Goal: Information Seeking & Learning: Compare options

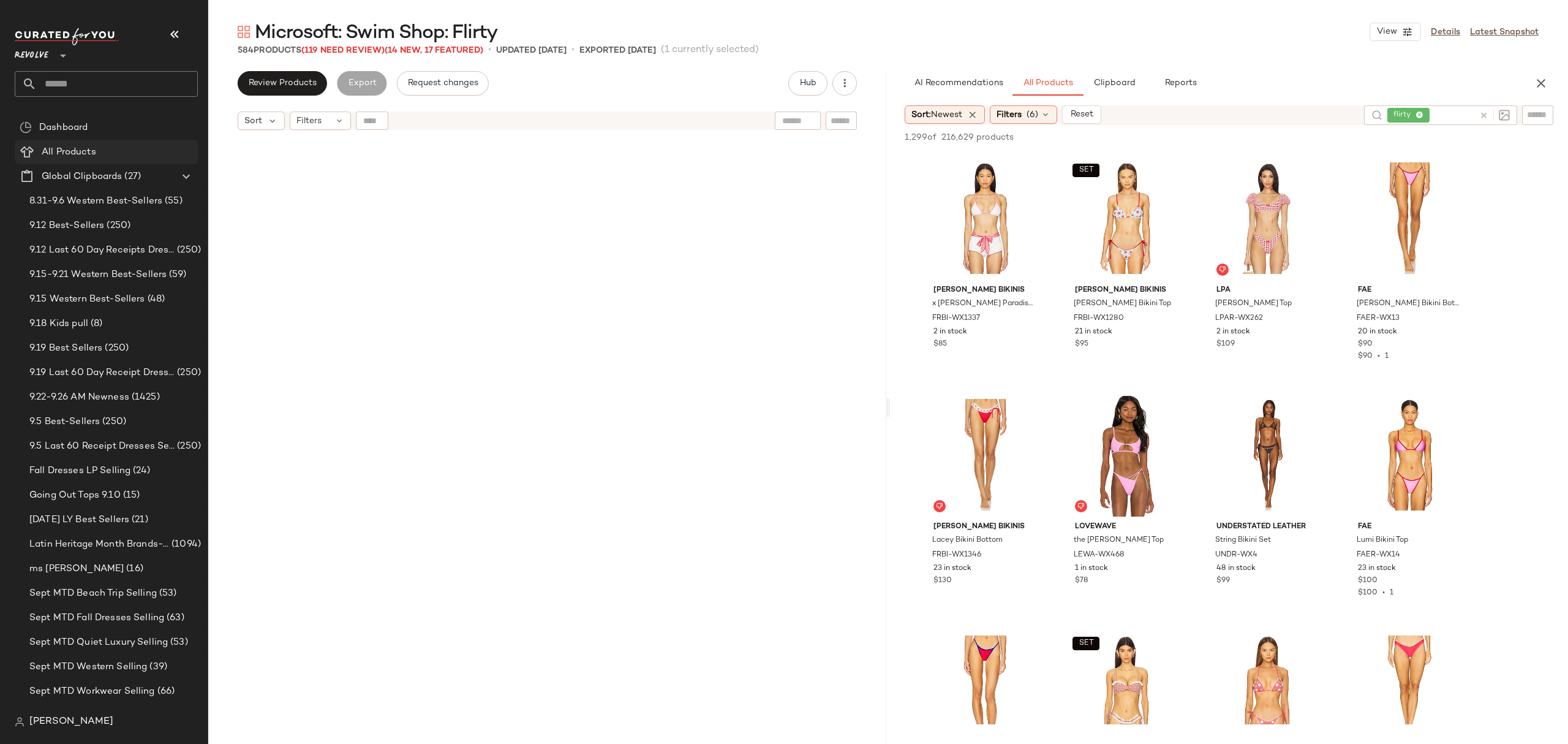
scroll to position [3310, 0]
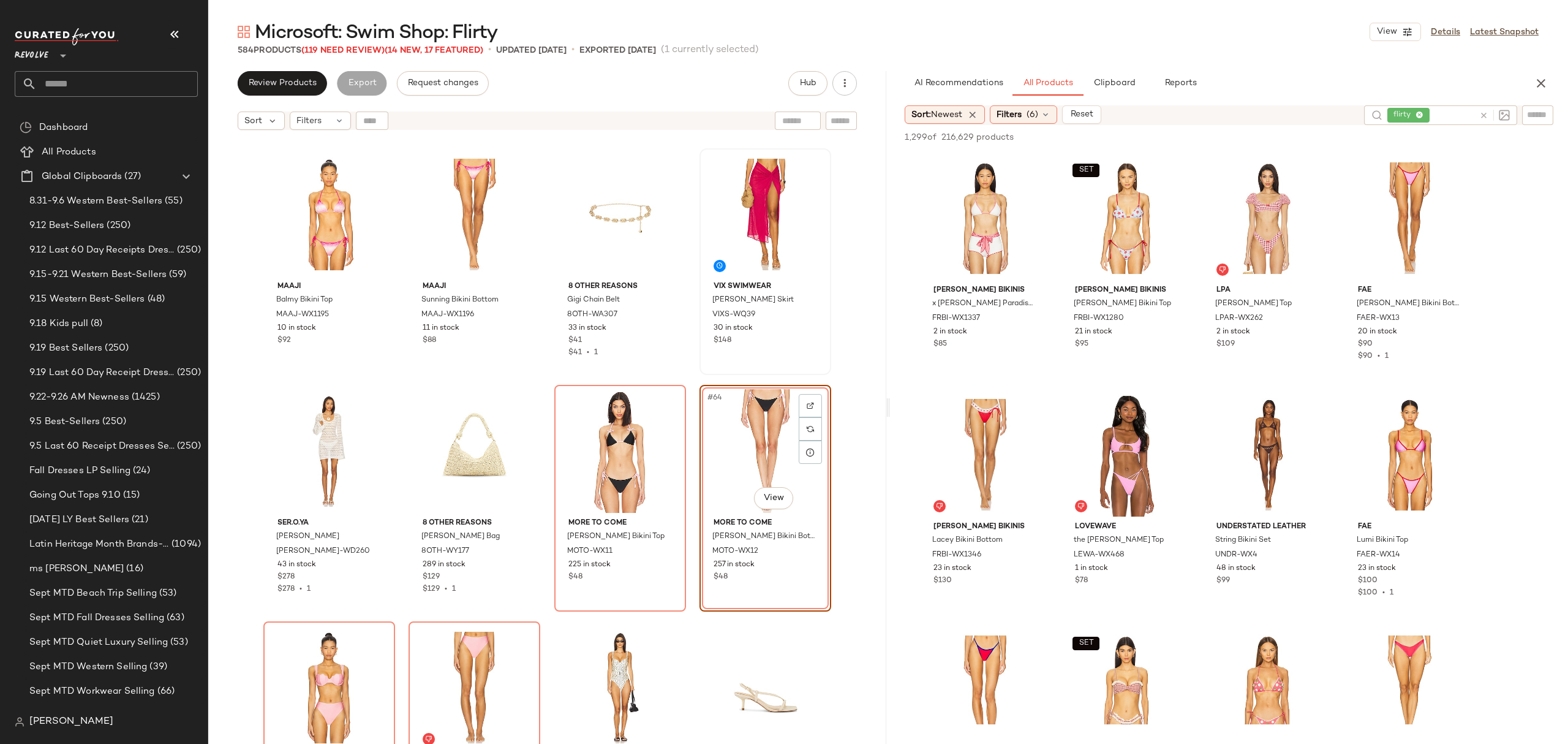
drag, startPoint x: 118, startPoint y: 158, endPoint x: 820, endPoint y: 177, distance: 702.3
click at [118, 158] on div "All Products" at bounding box center [116, 152] width 156 height 14
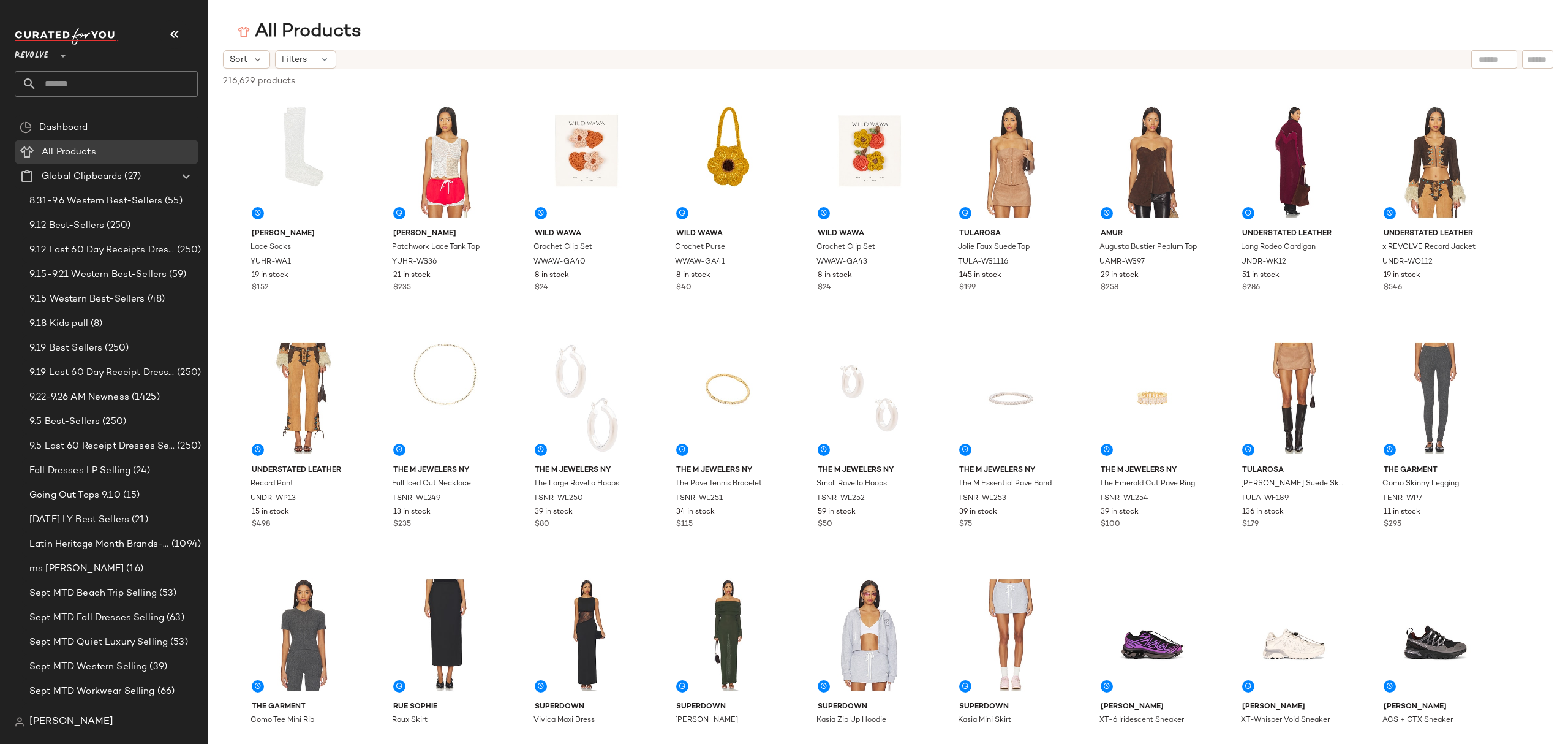
click at [339, 81] on div "216,629 products • 0 selected" at bounding box center [287, 81] width 128 height 13
click at [304, 55] on span "Filters" at bounding box center [294, 60] width 25 height 13
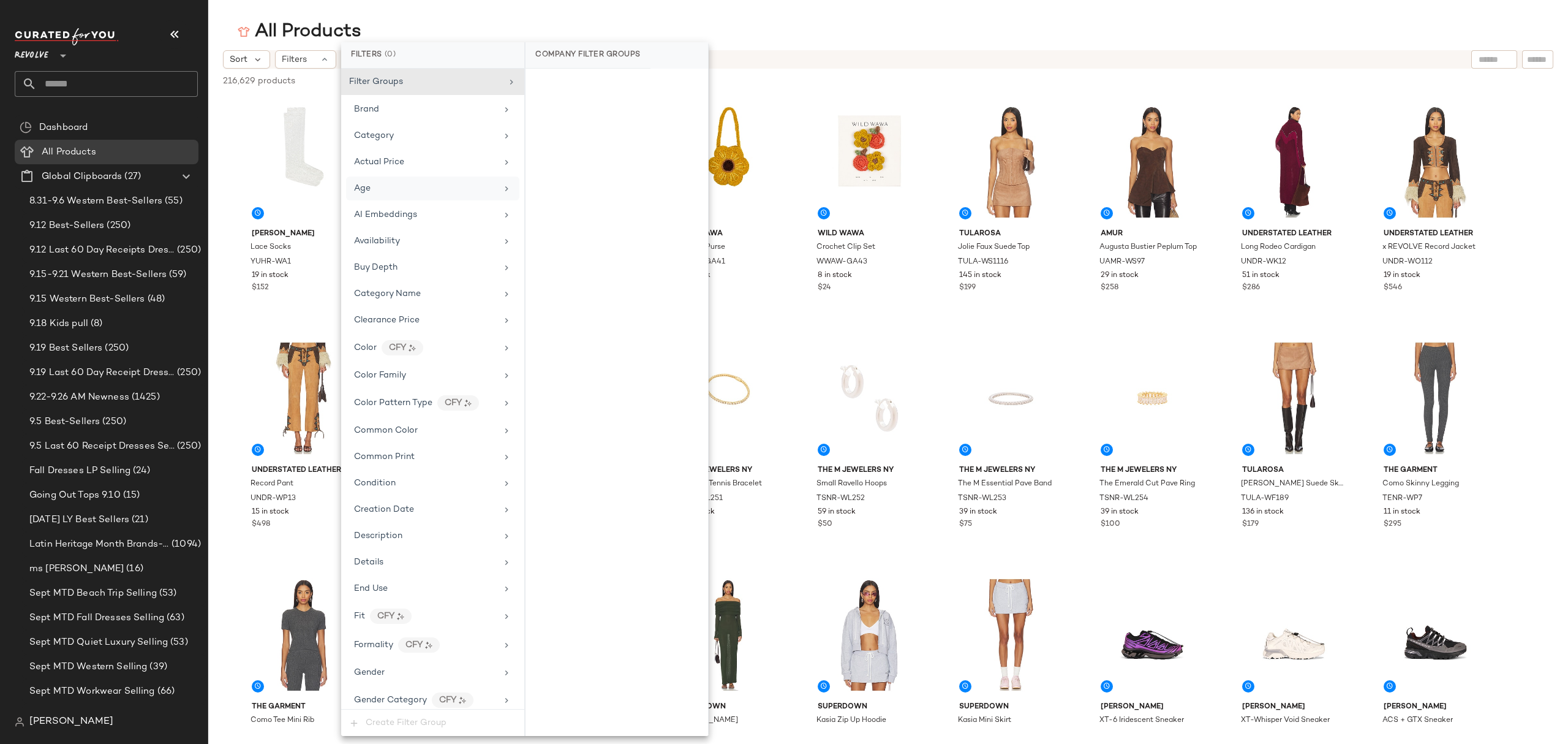
click at [404, 201] on div "Age" at bounding box center [433, 188] width 174 height 24
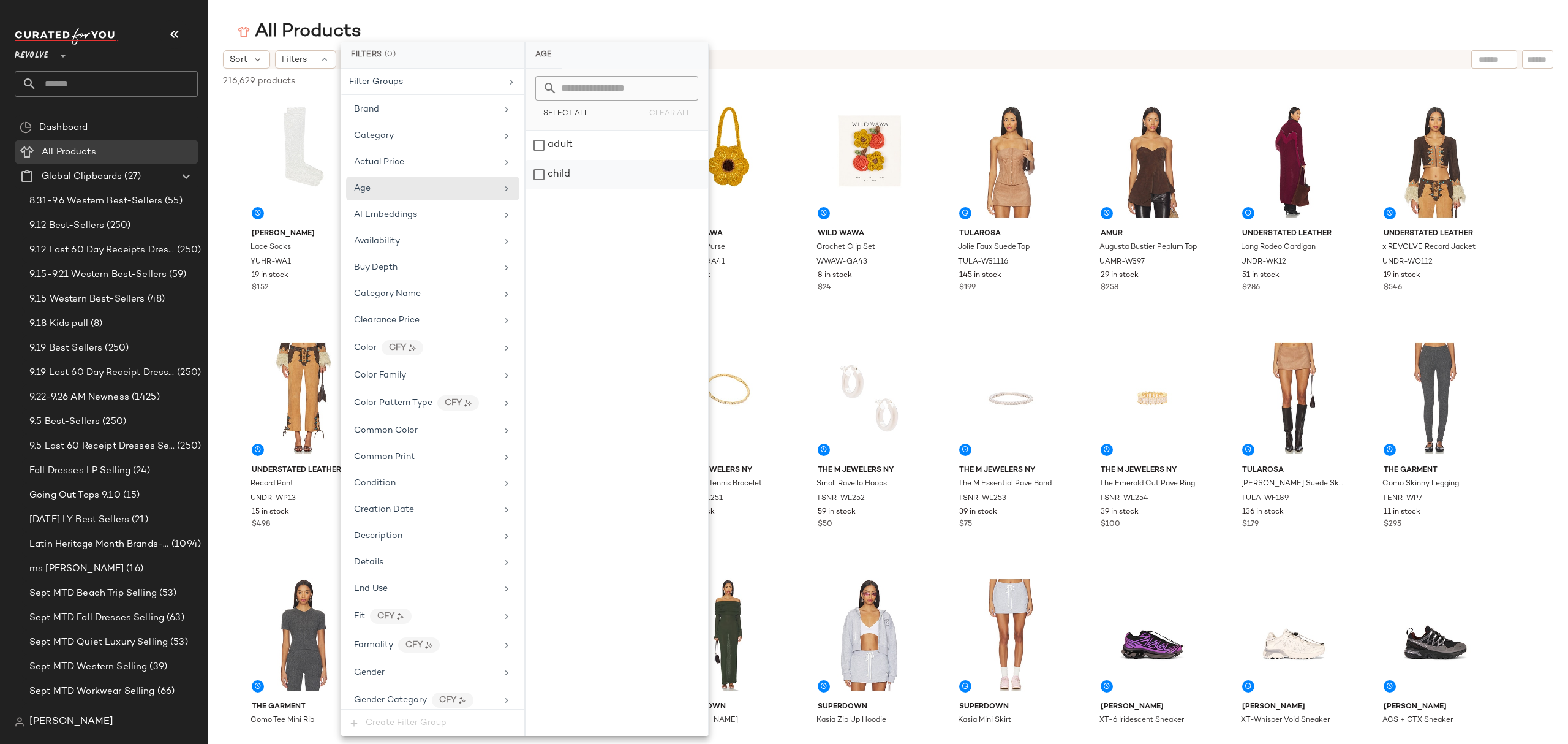
click at [581, 169] on div "child" at bounding box center [617, 175] width 183 height 30
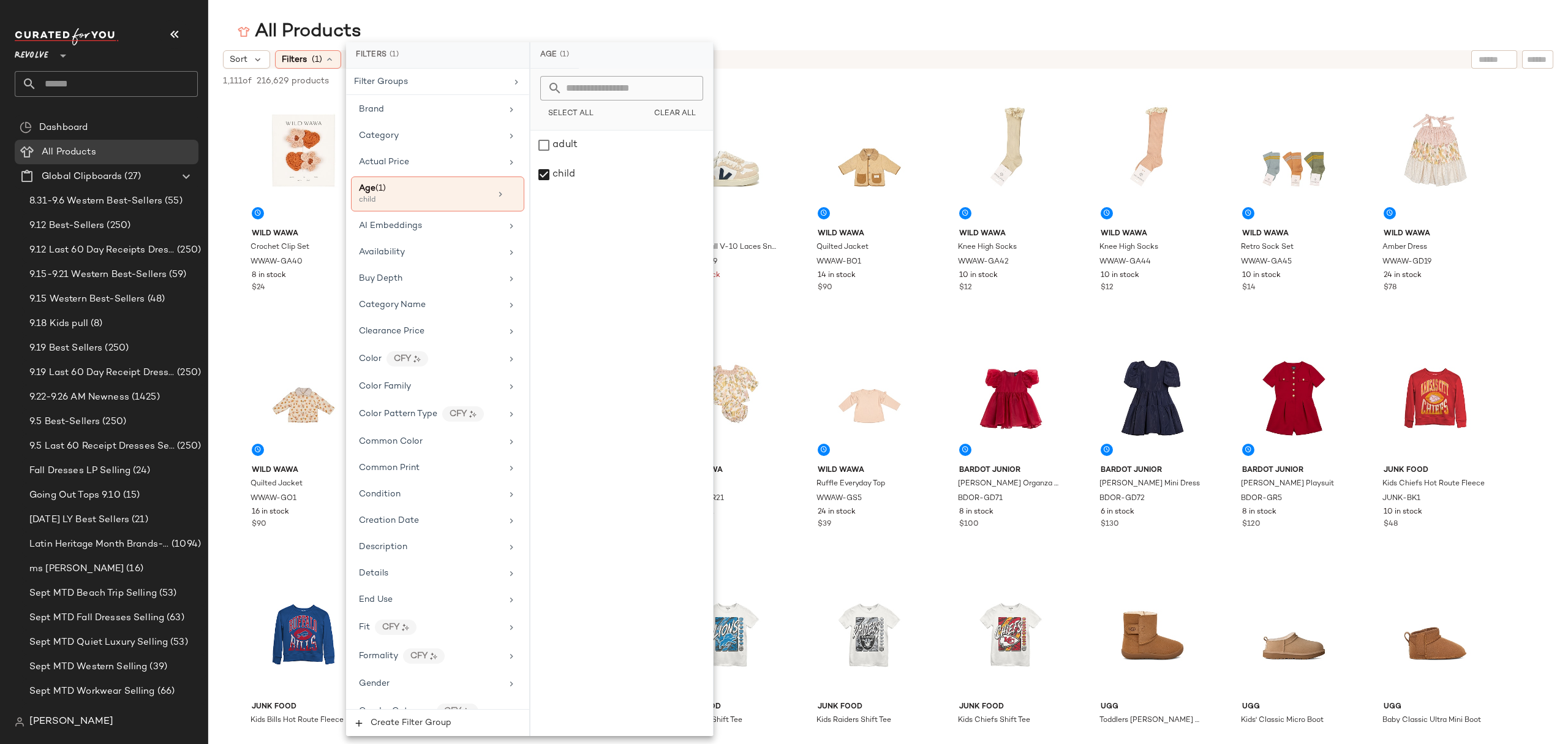
click at [941, 15] on main "All Products Sort Filters (1) Reset 1,111 of 216,629 products • 0 selected Dese…" at bounding box center [784, 372] width 1568 height 744
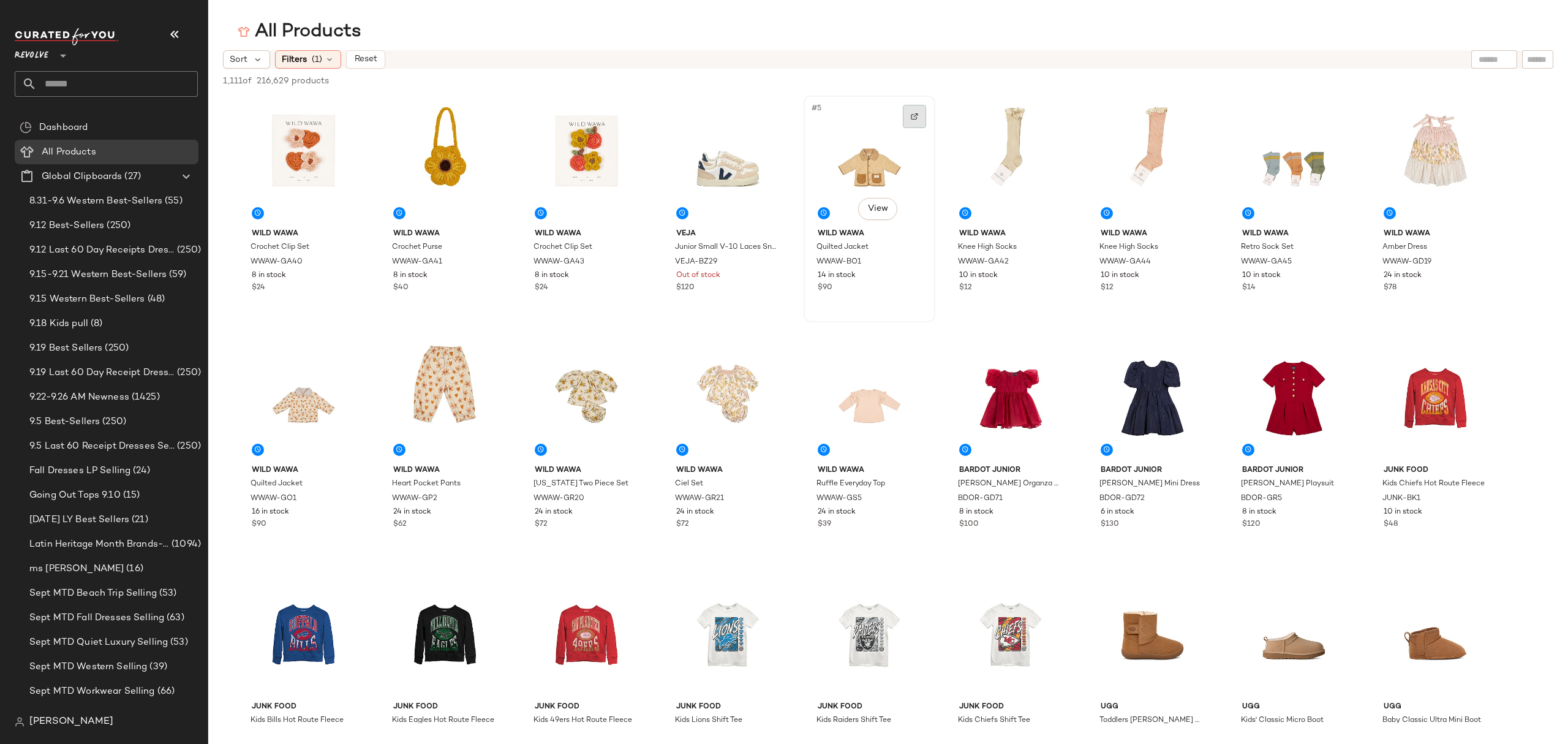
click at [916, 119] on img at bounding box center [914, 116] width 7 height 7
click at [618, 358] on div "#12 View" at bounding box center [586, 398] width 123 height 123
click at [638, 349] on div at bounding box center [631, 353] width 23 height 23
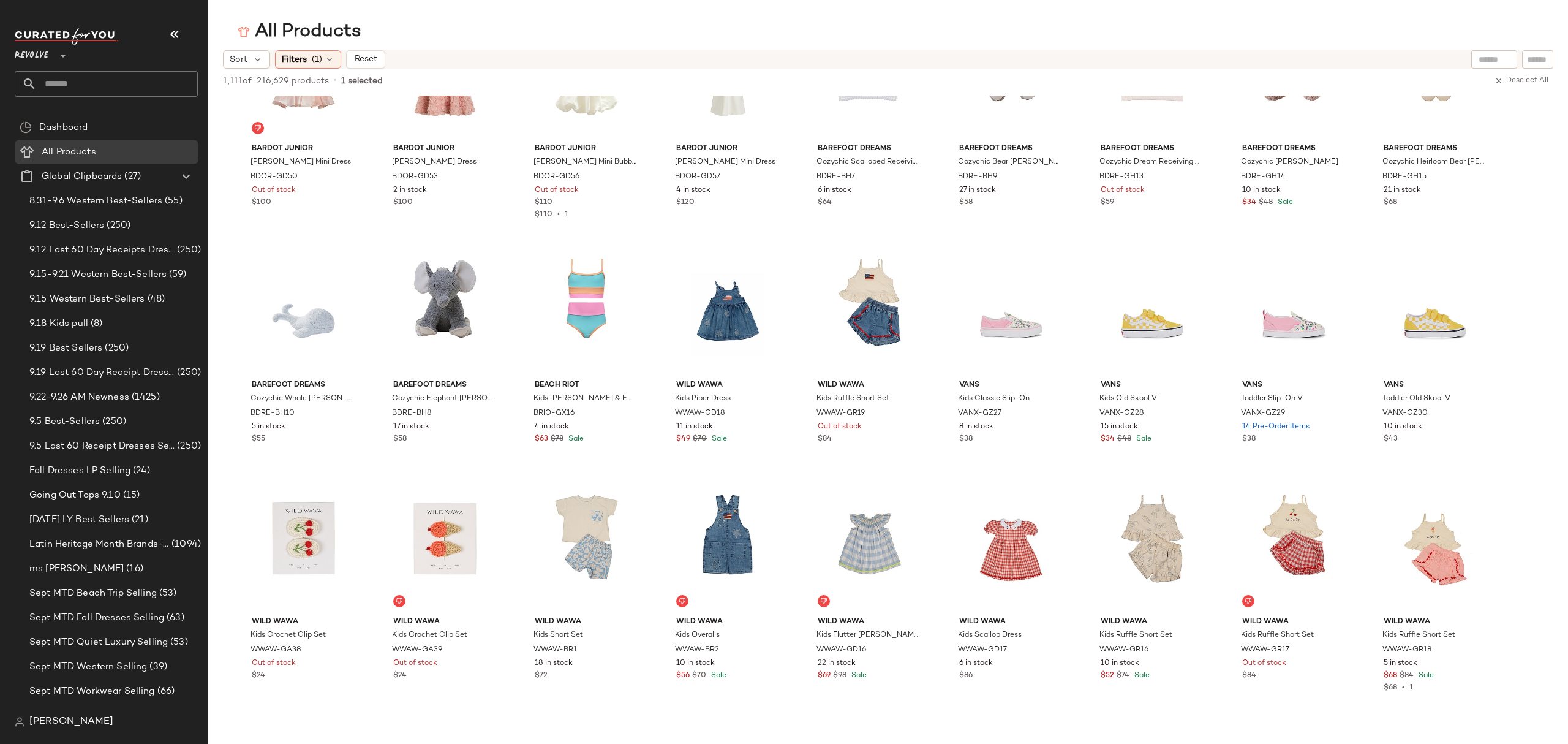
scroll to position [4166, 0]
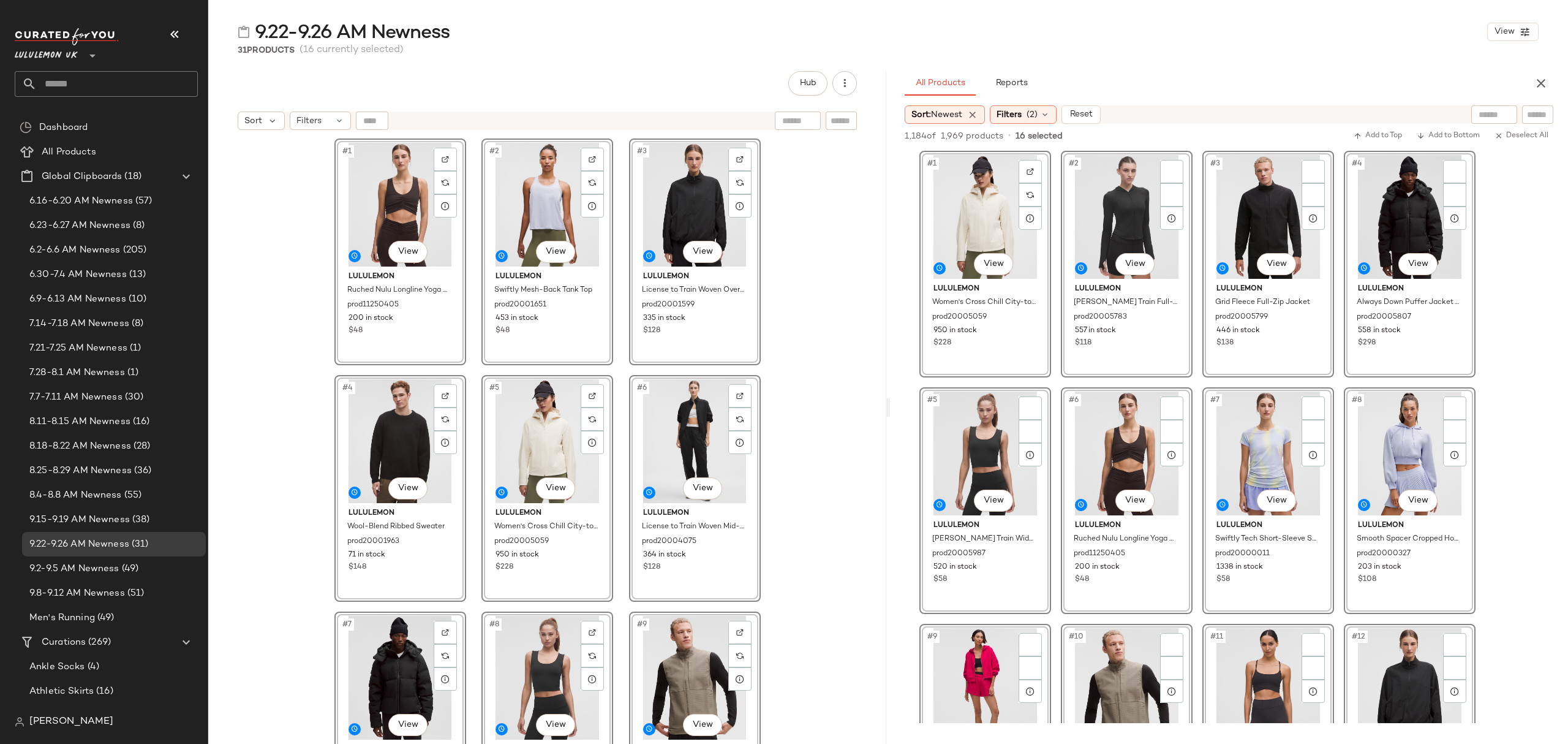
scroll to position [653, 0]
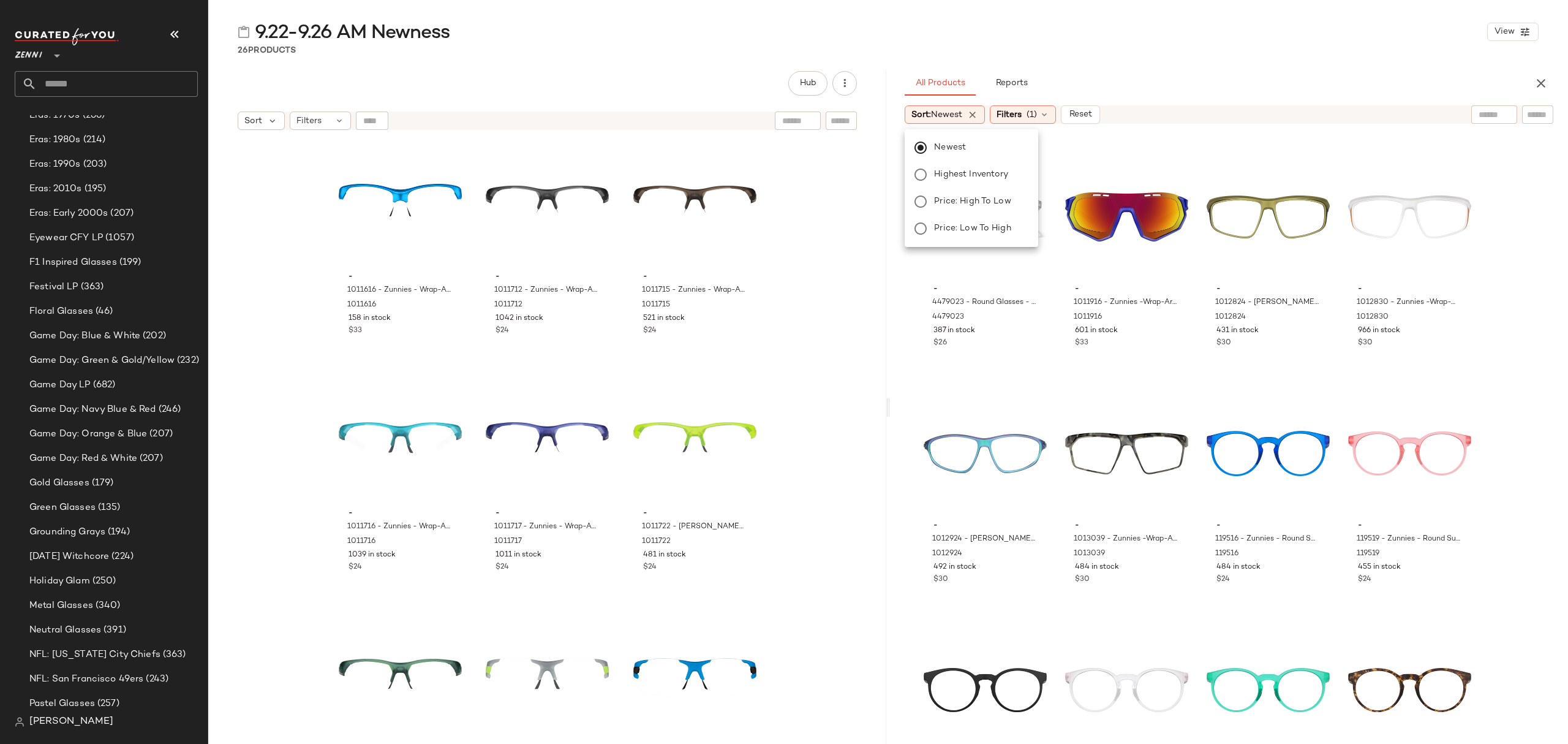
scroll to position [1388, 0]
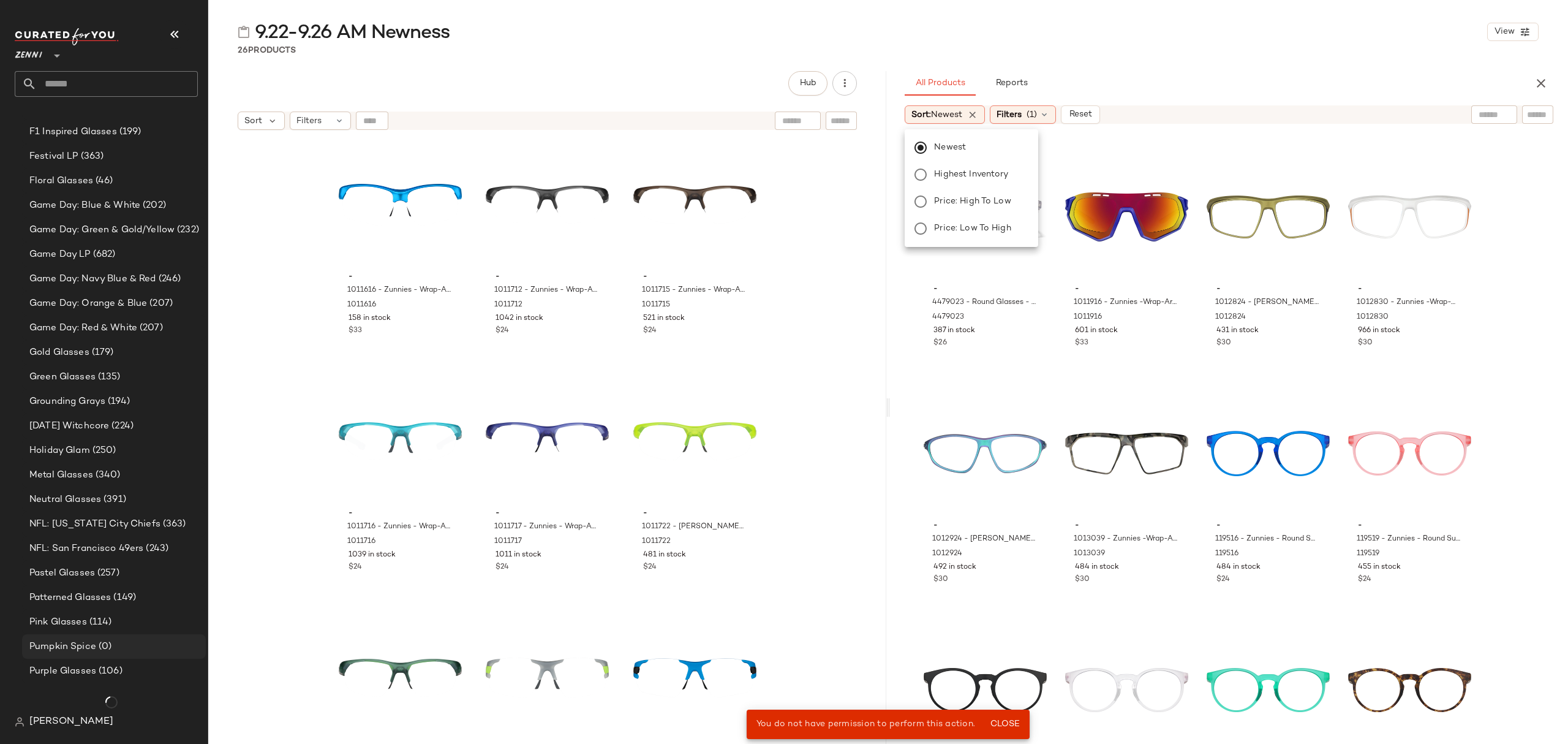
click at [129, 640] on div "Pumpkin Spice (0)" at bounding box center [113, 647] width 175 height 14
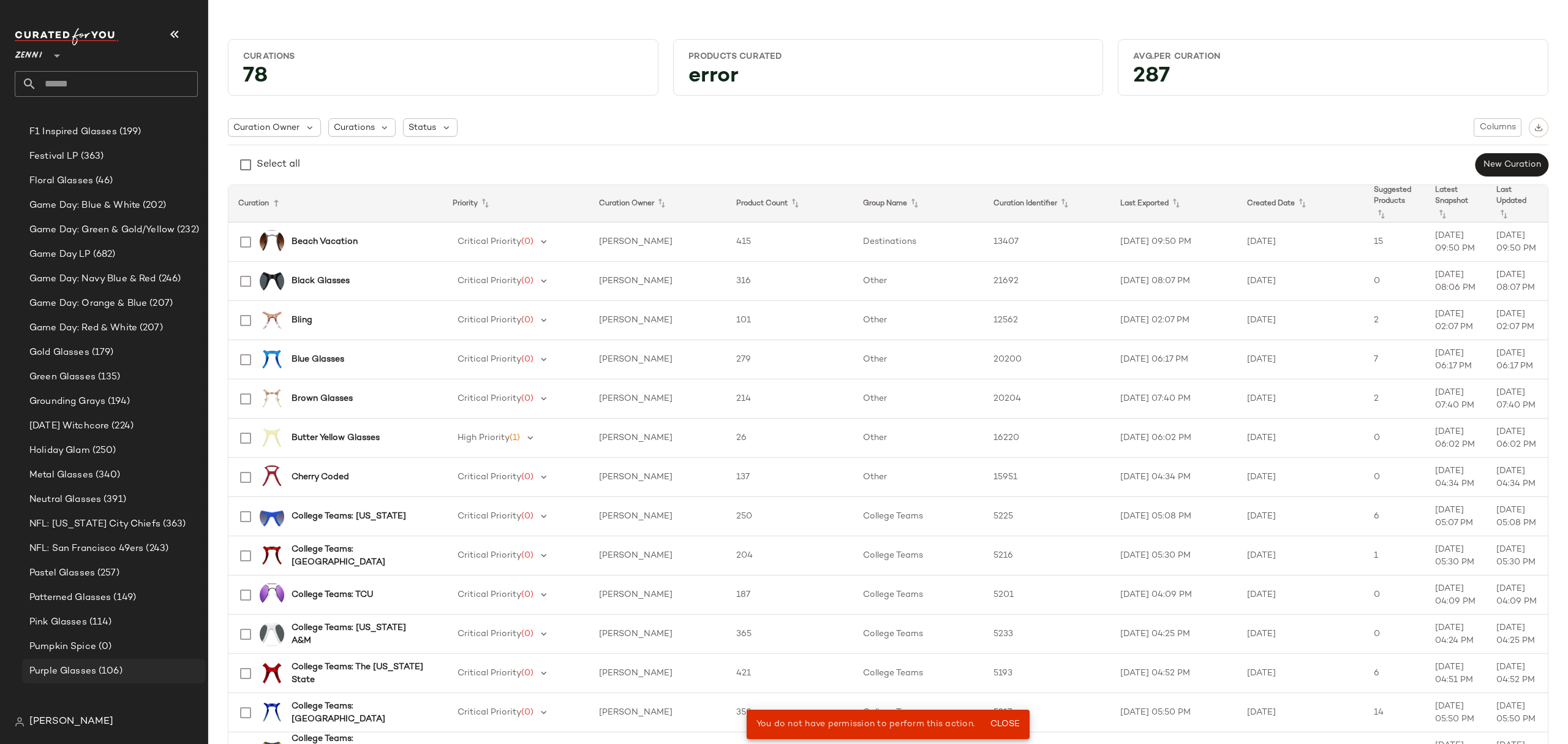
click at [92, 666] on span "Purple Glasses" at bounding box center [63, 671] width 67 height 14
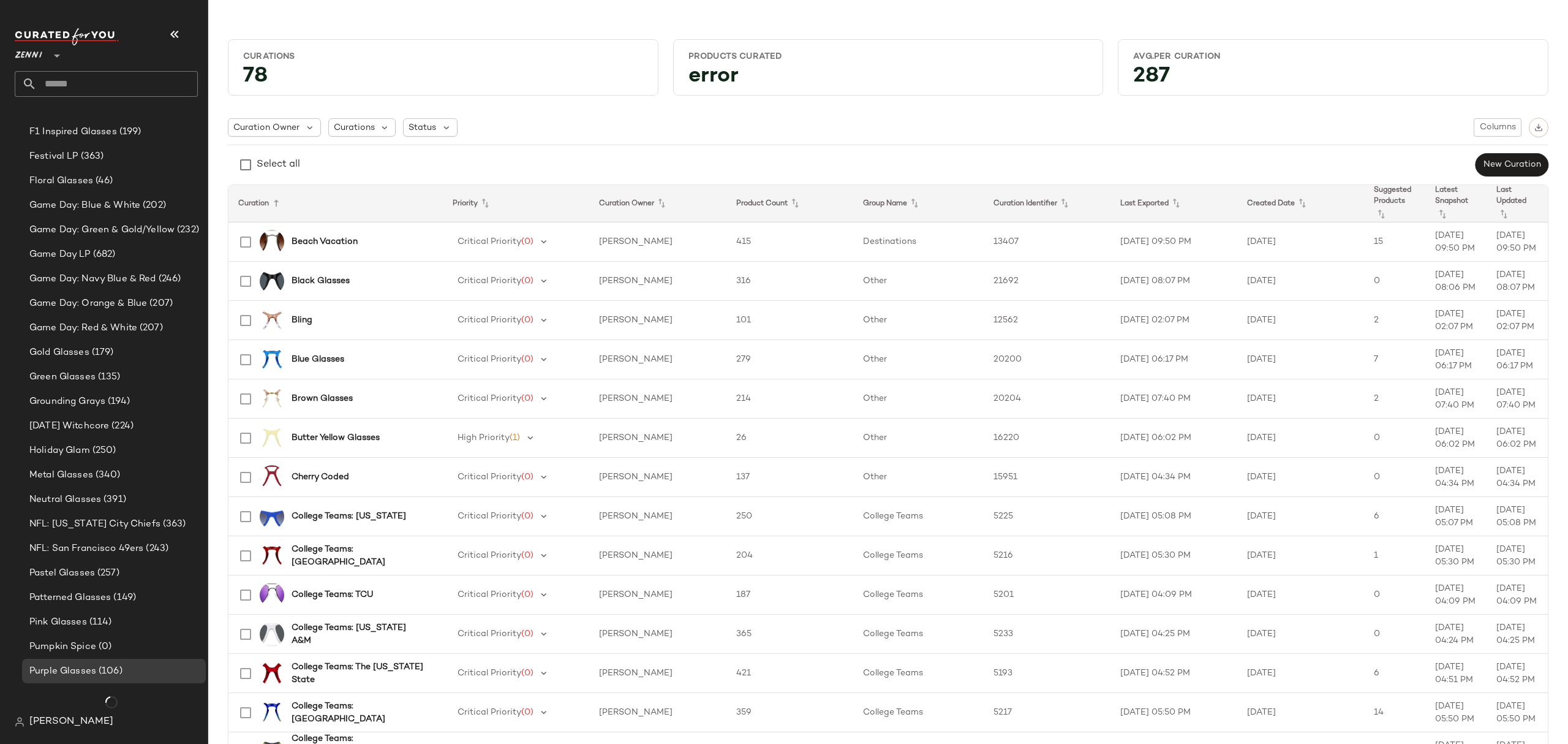
click at [1001, 721] on body "Zenni ** Dashboard All Products Global Clipboards (31) 3.10-3.14 AM Newness (8)…" at bounding box center [784, 372] width 1568 height 744
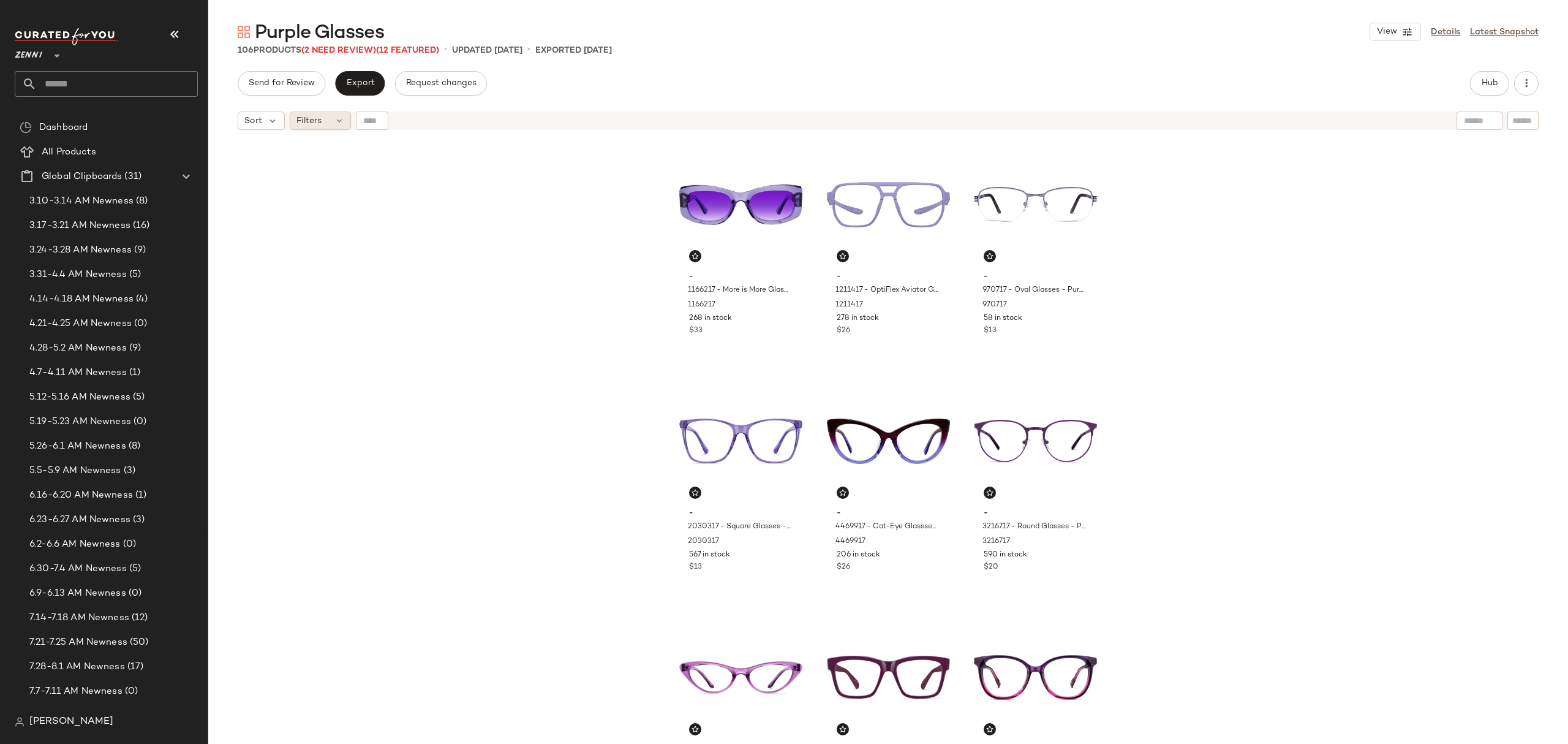
click at [318, 118] on span "Filters" at bounding box center [309, 121] width 25 height 13
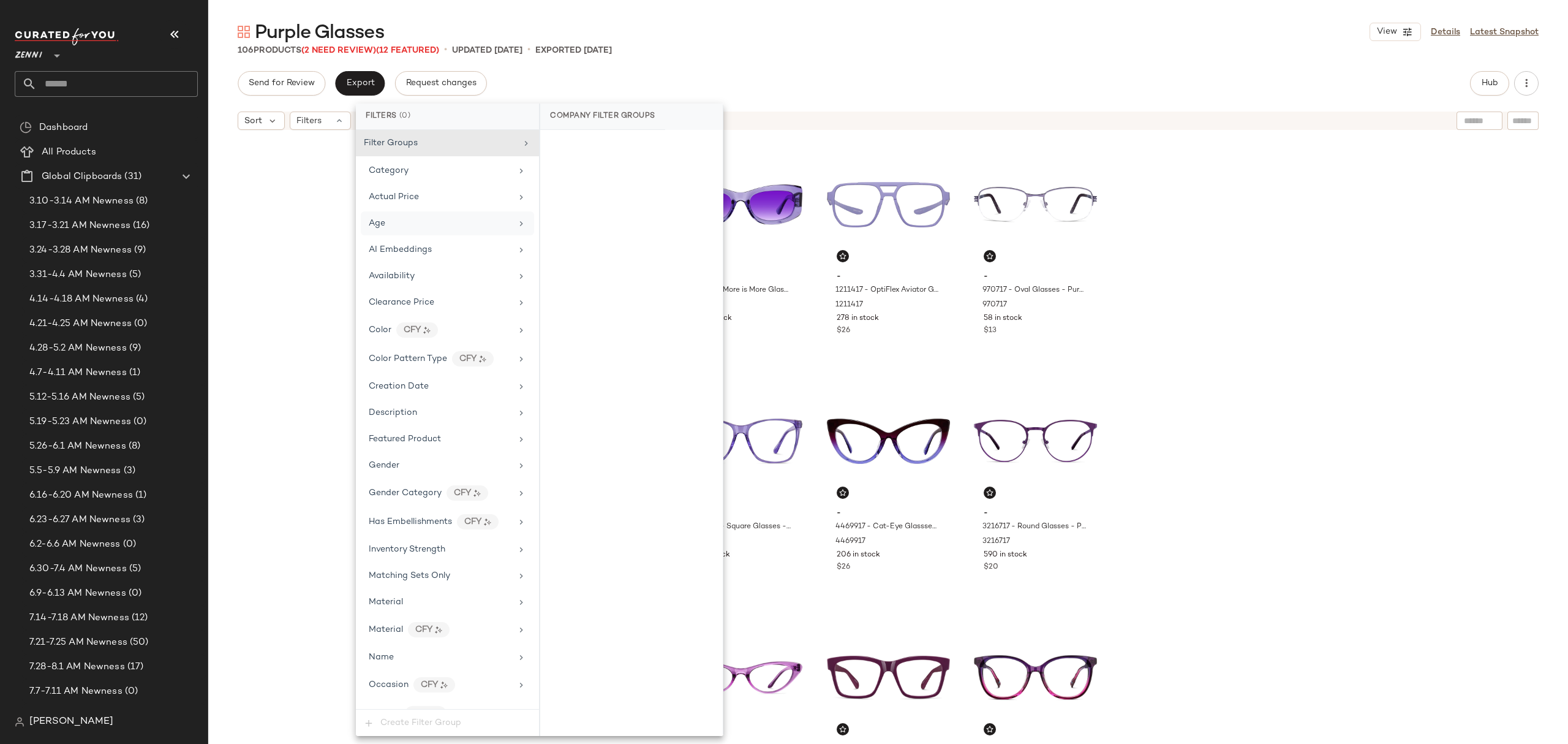
click at [403, 222] on div "Age" at bounding box center [440, 223] width 143 height 13
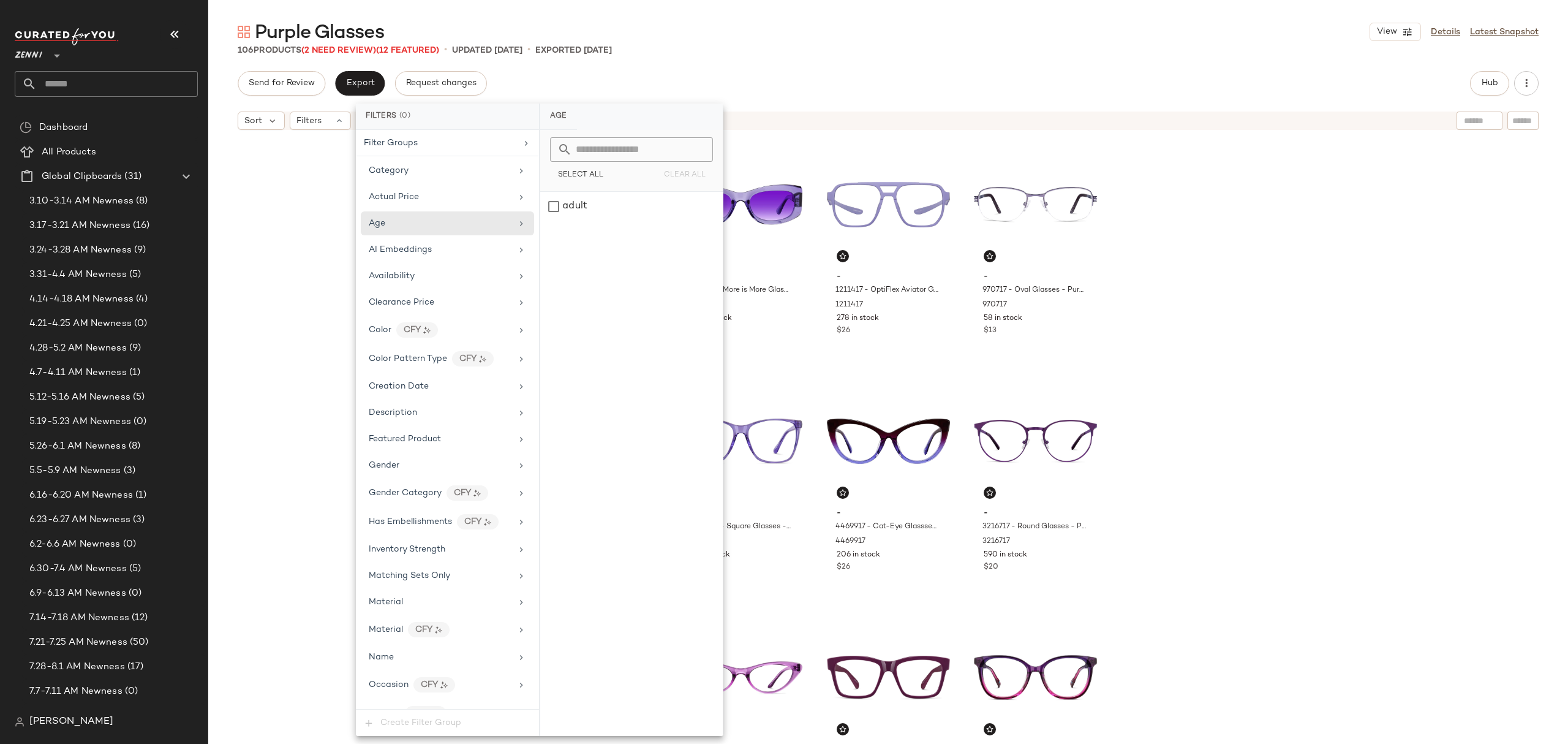
click at [1293, 245] on div "- 1166217 - More is More Glasses - Purple - Plastic 1166217 268 in stock $33 - …" at bounding box center [888, 455] width 1360 height 639
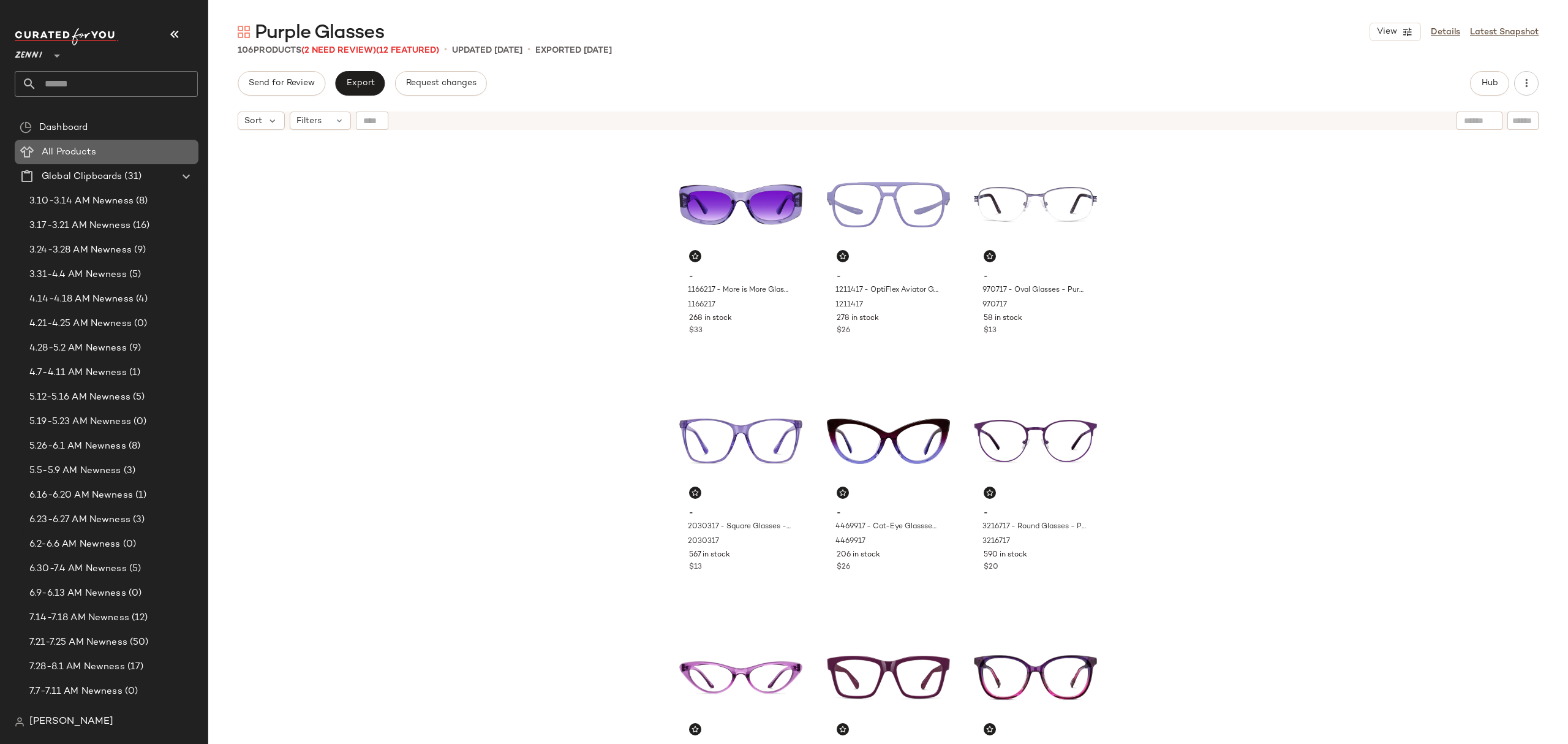
click at [119, 148] on div "All Products" at bounding box center [116, 152] width 156 height 14
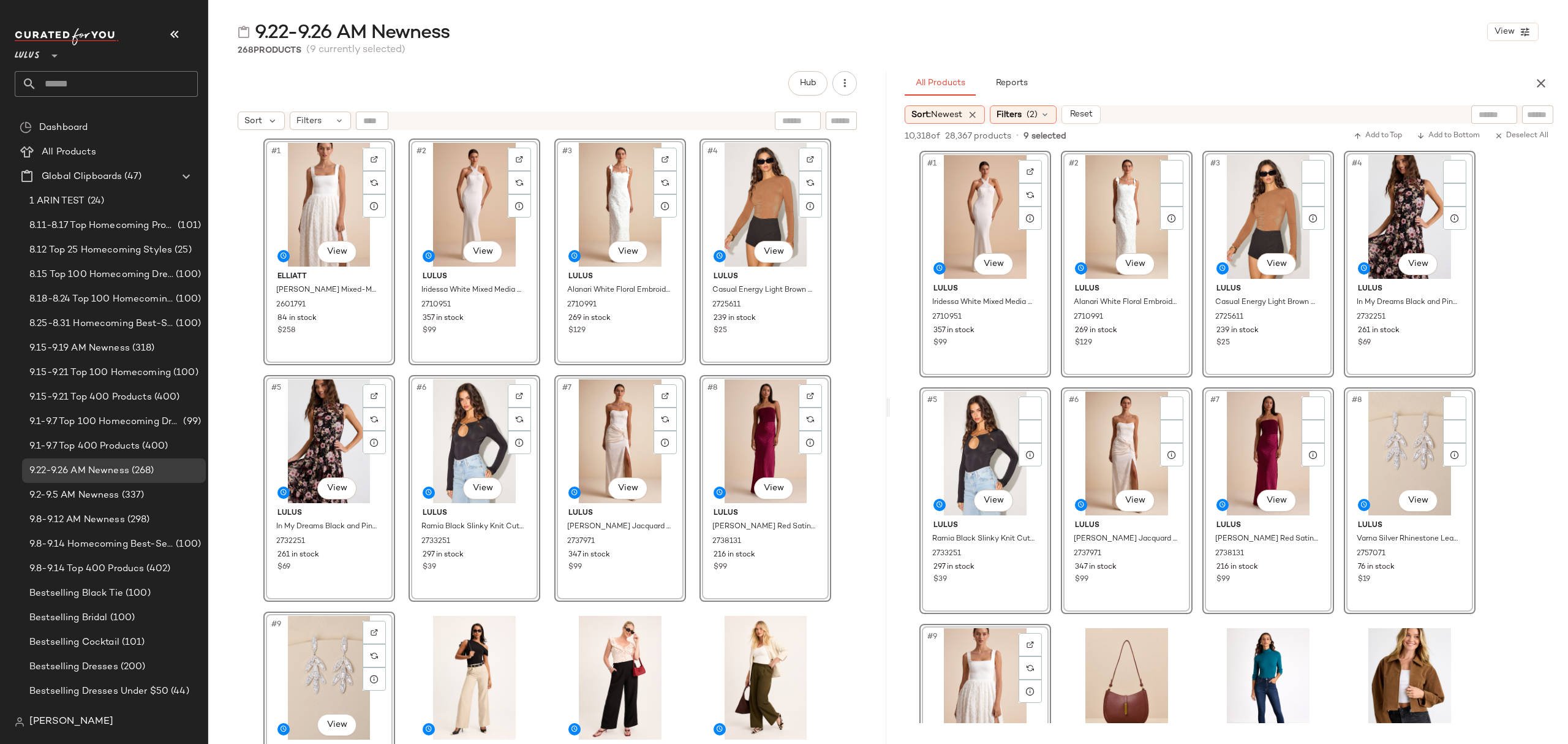
scroll to position [408, 0]
